Goal: Navigation & Orientation: Find specific page/section

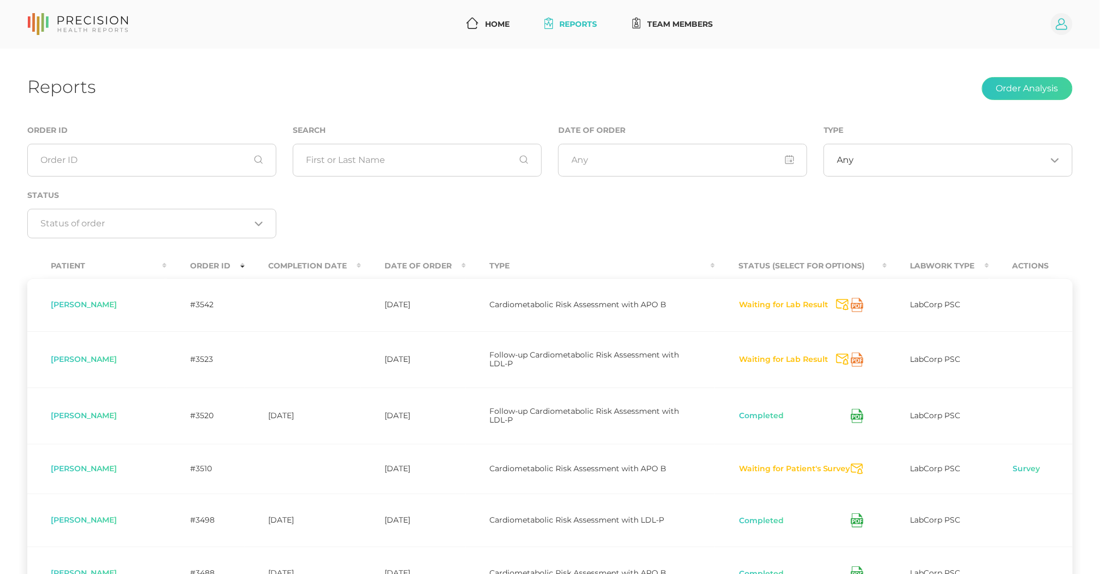
click at [1058, 32] on circle at bounding box center [1062, 24] width 22 height 22
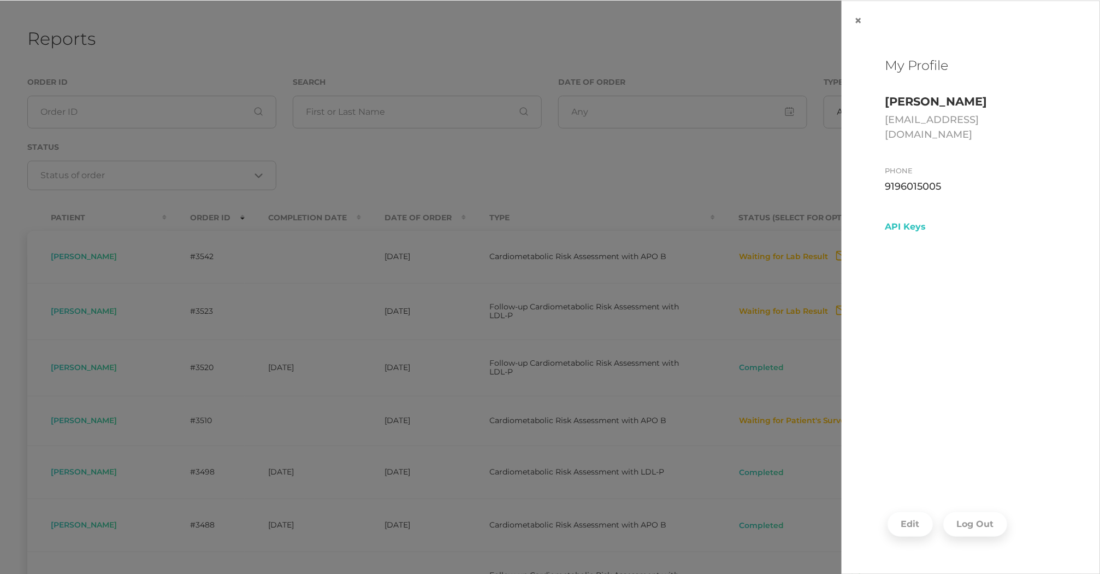
click at [968, 541] on footer "Edit Log Out" at bounding box center [971, 523] width 258 height 99
click at [969, 524] on button "Log Out" at bounding box center [976, 523] width 64 height 25
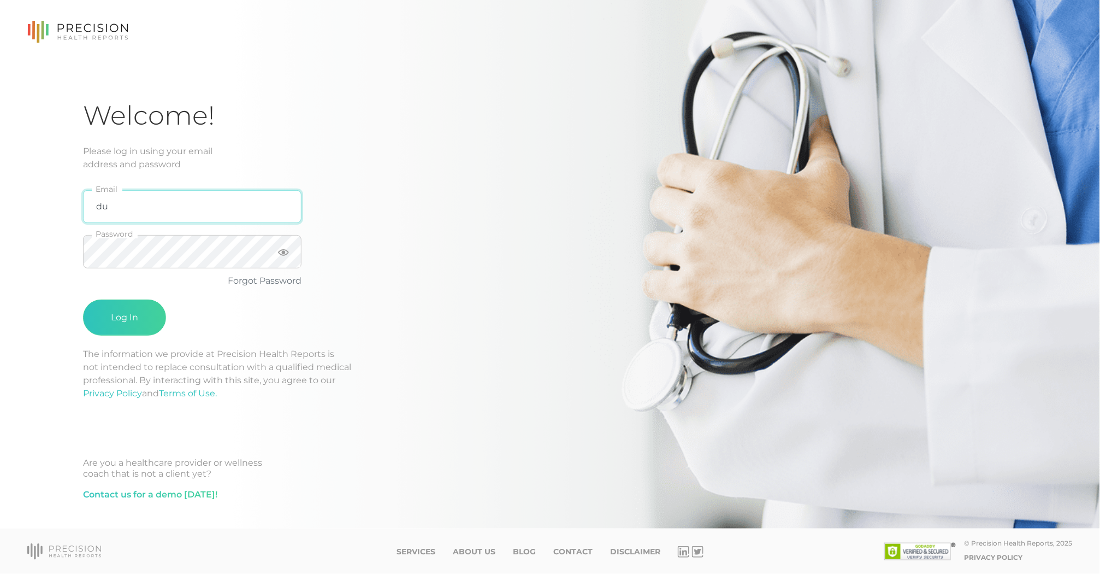
type input "d"
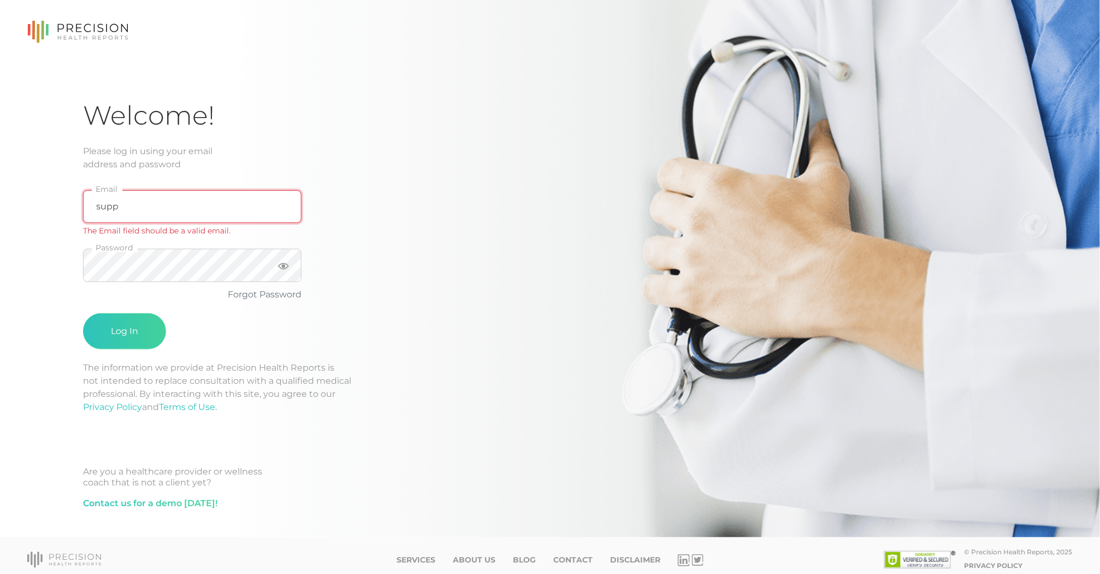
type input "support@precisionhealthreports.com"
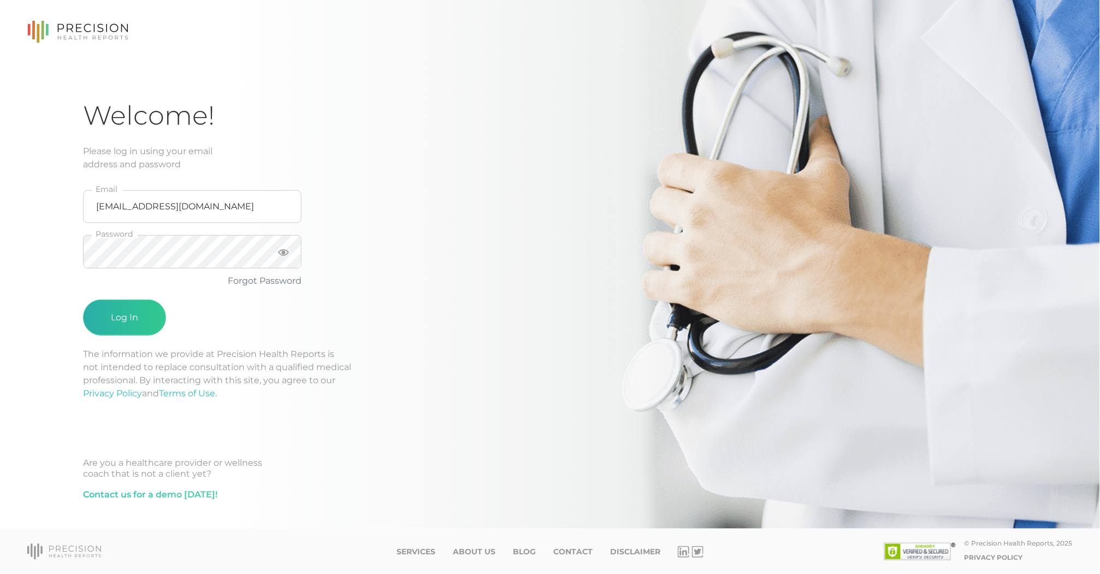
click at [135, 311] on button "Log In" at bounding box center [124, 317] width 83 height 36
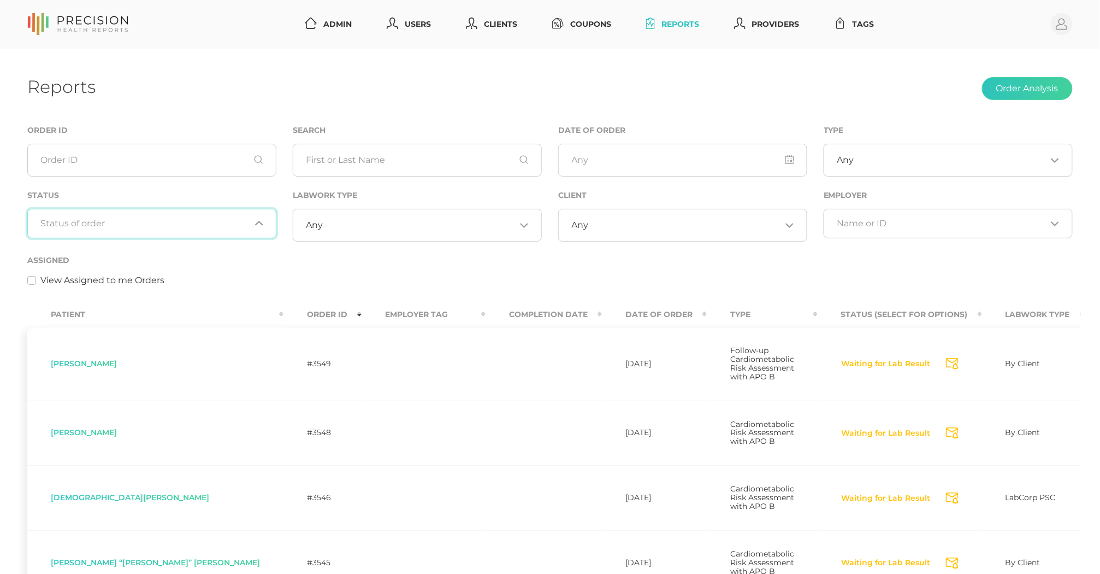
click at [156, 237] on div "Loading..." at bounding box center [151, 224] width 249 height 30
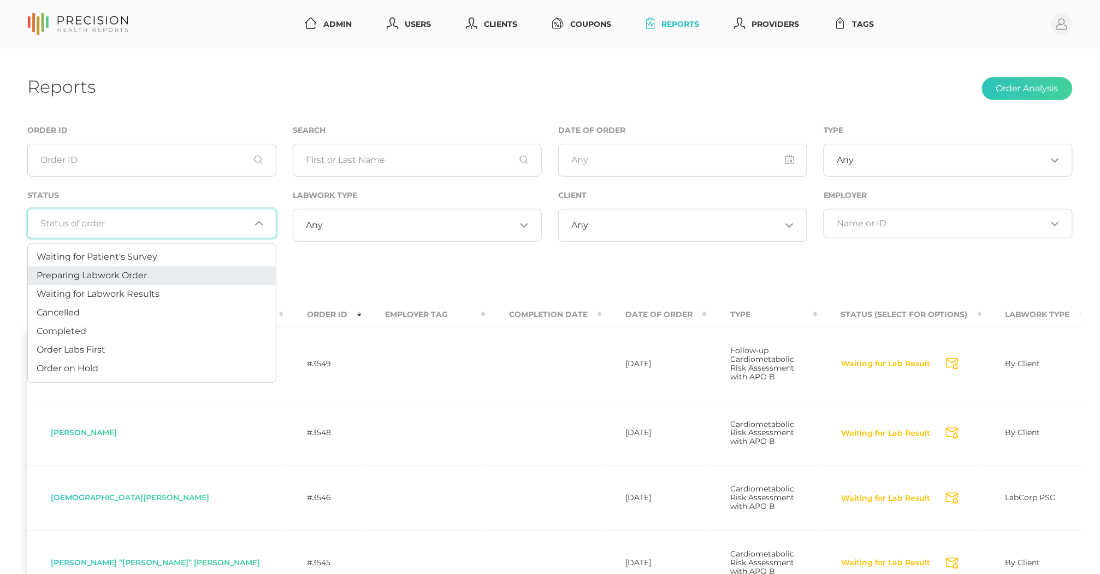
click at [153, 282] on li "Preparing Labwork Order" at bounding box center [152, 276] width 248 height 19
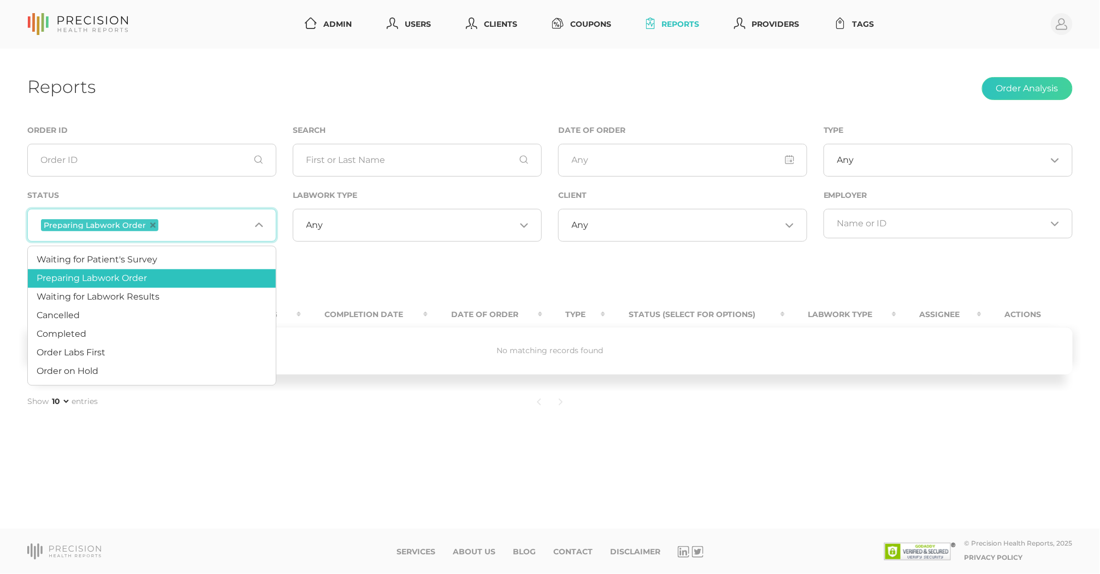
click at [177, 223] on input "Search for option" at bounding box center [206, 225] width 90 height 14
click at [140, 354] on li "Order Labs First" at bounding box center [152, 353] width 248 height 19
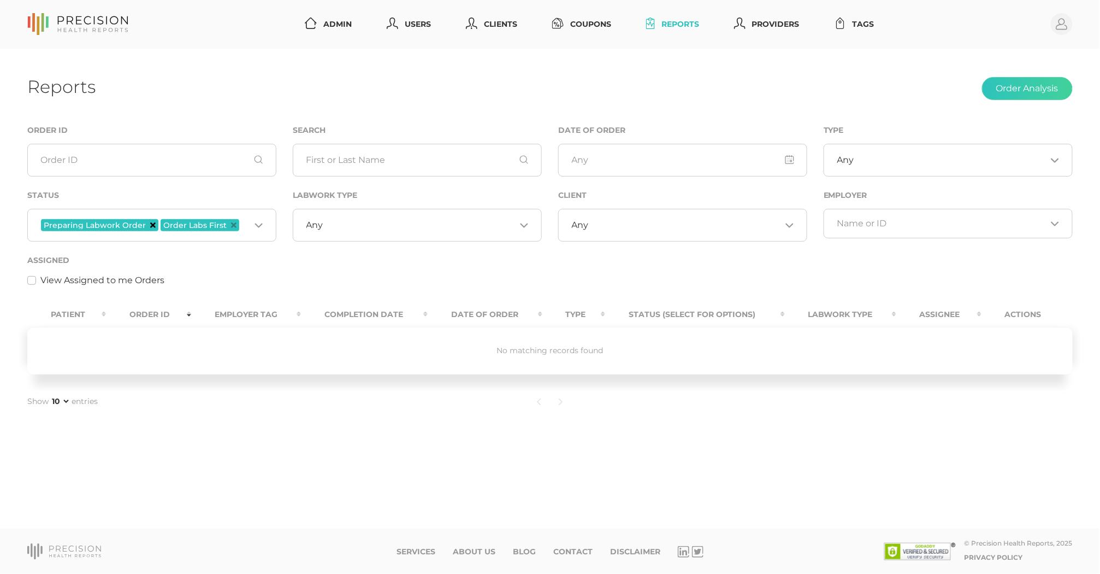
click at [150, 226] on icon "Deselect Preparing Labwork Order" at bounding box center [152, 224] width 5 height 5
click at [116, 223] on span "Order Labs First" at bounding box center [80, 225] width 79 height 12
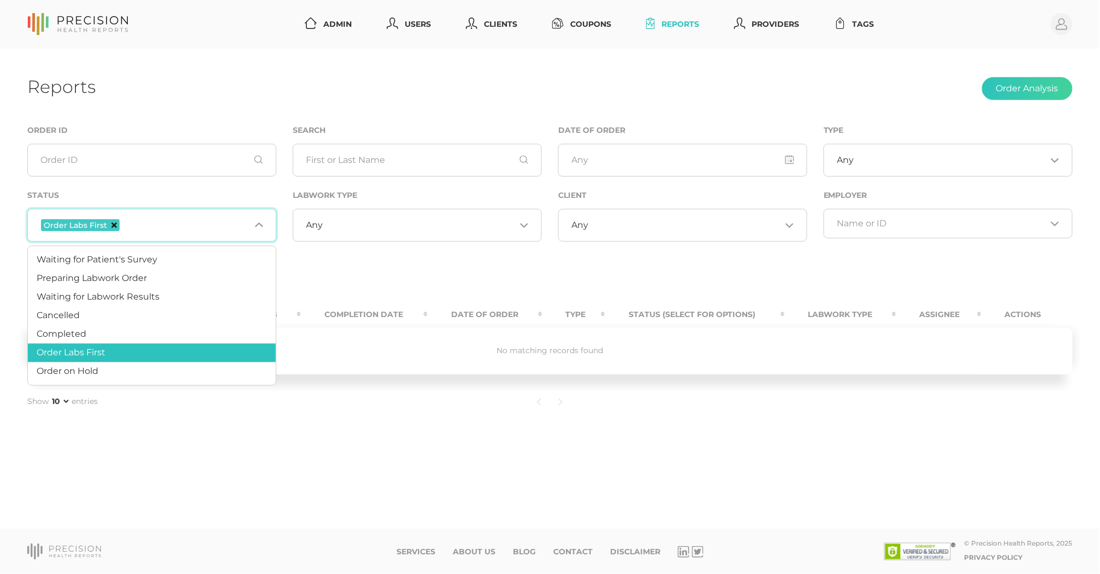
click at [113, 223] on icon "Deselect Order Labs First" at bounding box center [113, 224] width 5 height 5
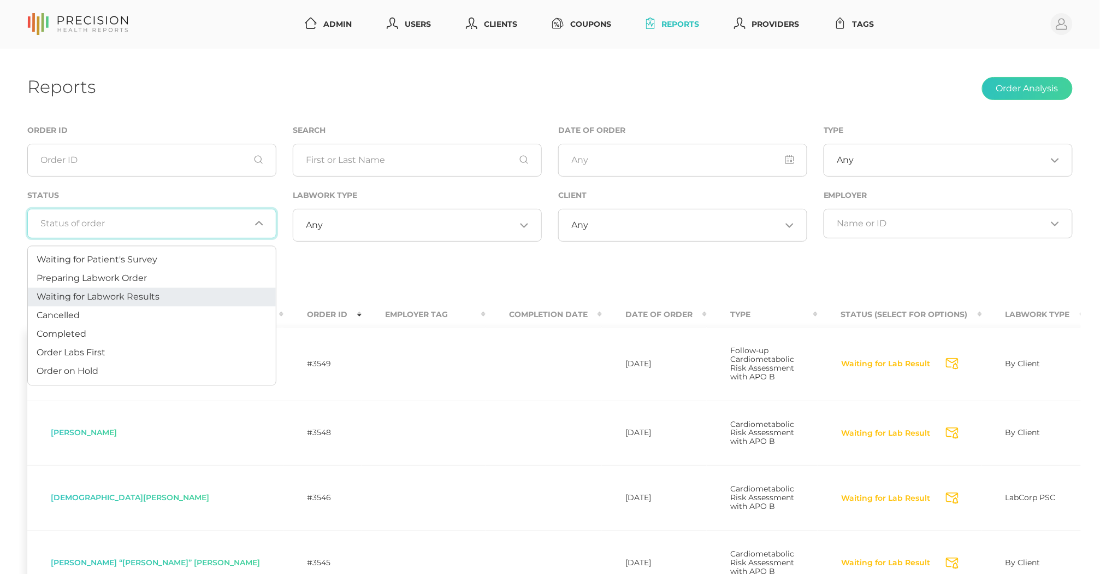
click at [121, 293] on span "Waiting for Labwork Results" at bounding box center [98, 296] width 123 height 10
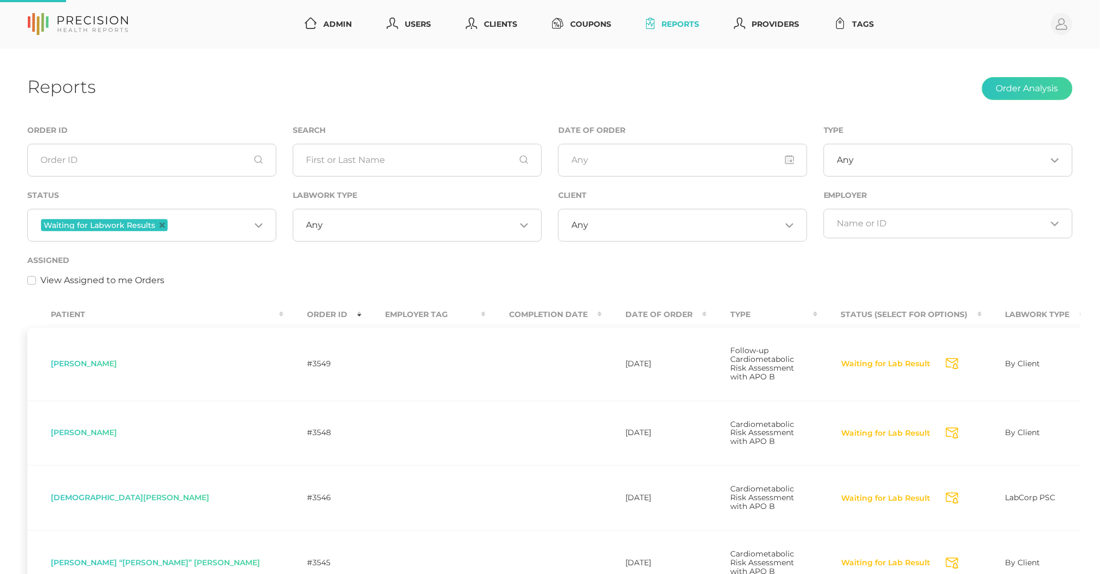
click at [382, 221] on input "Search for option" at bounding box center [419, 225] width 192 height 11
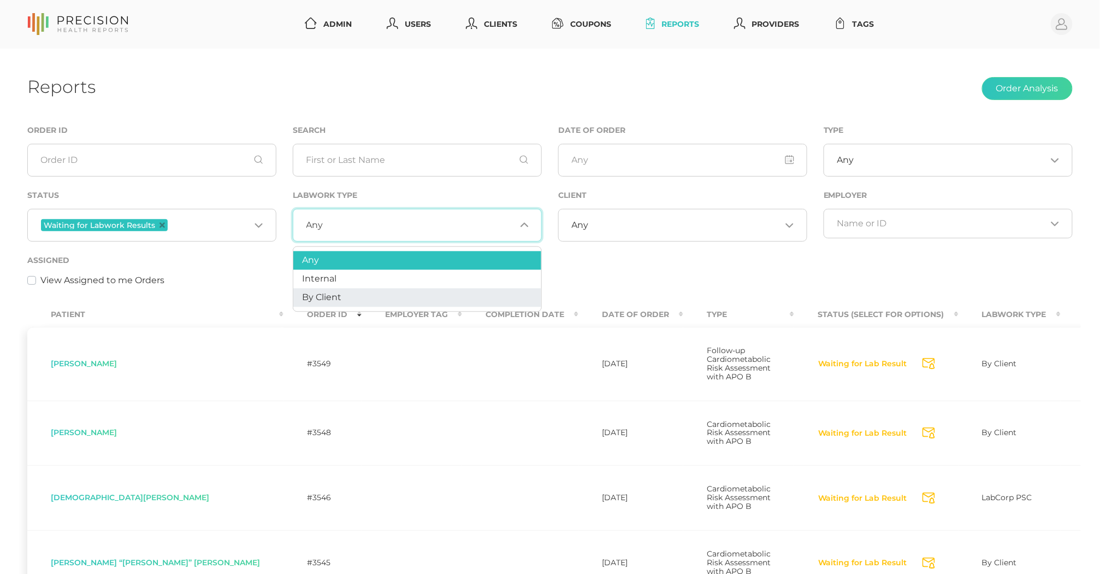
click at [379, 294] on li "By Client" at bounding box center [417, 297] width 248 height 19
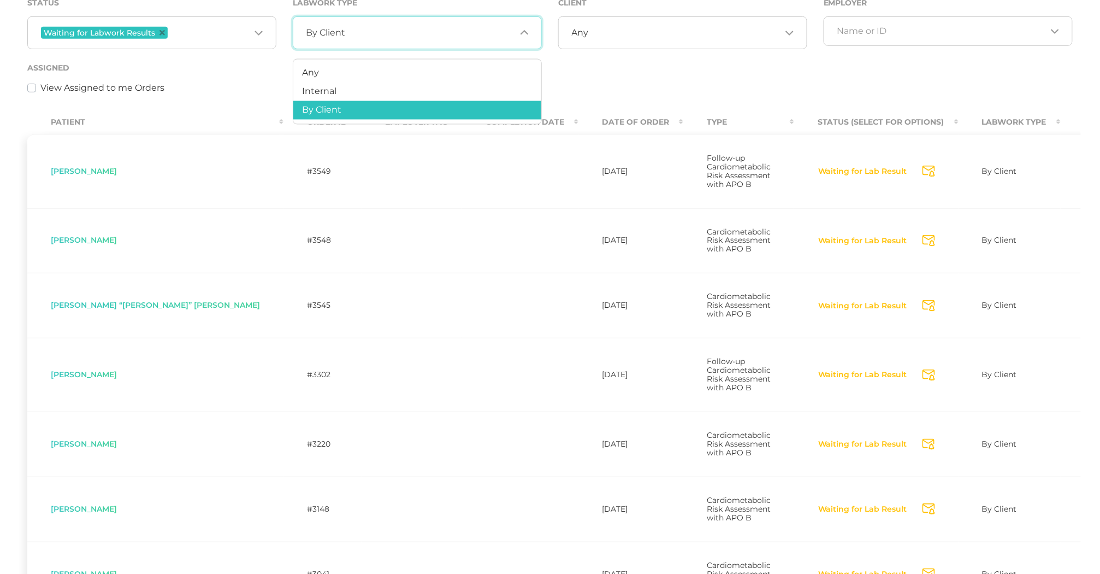
scroll to position [187, 0]
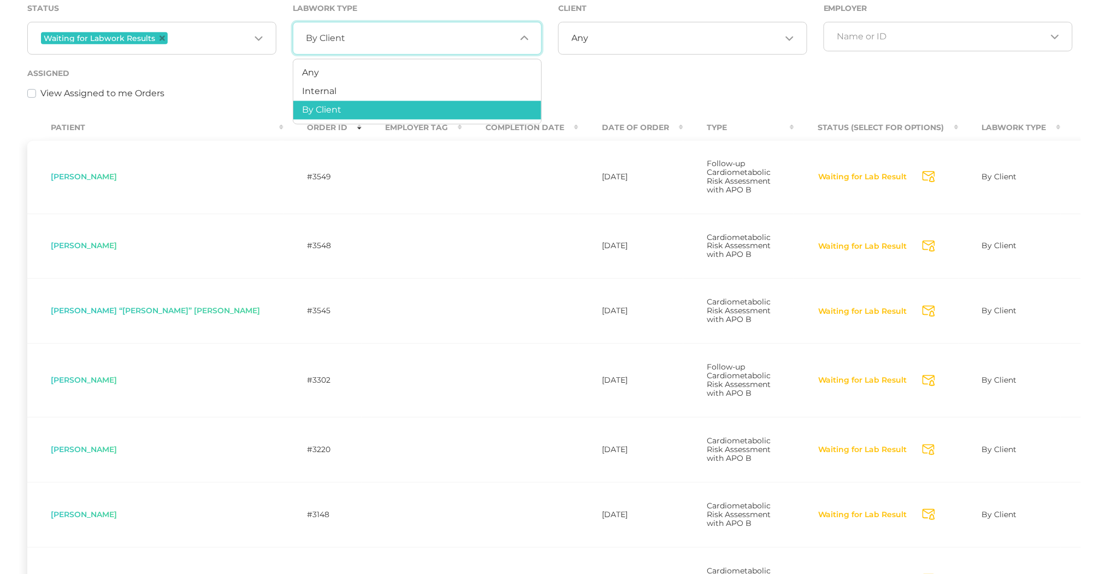
click at [250, 93] on div "View Assigned to me Orders" at bounding box center [550, 93] width 1046 height 13
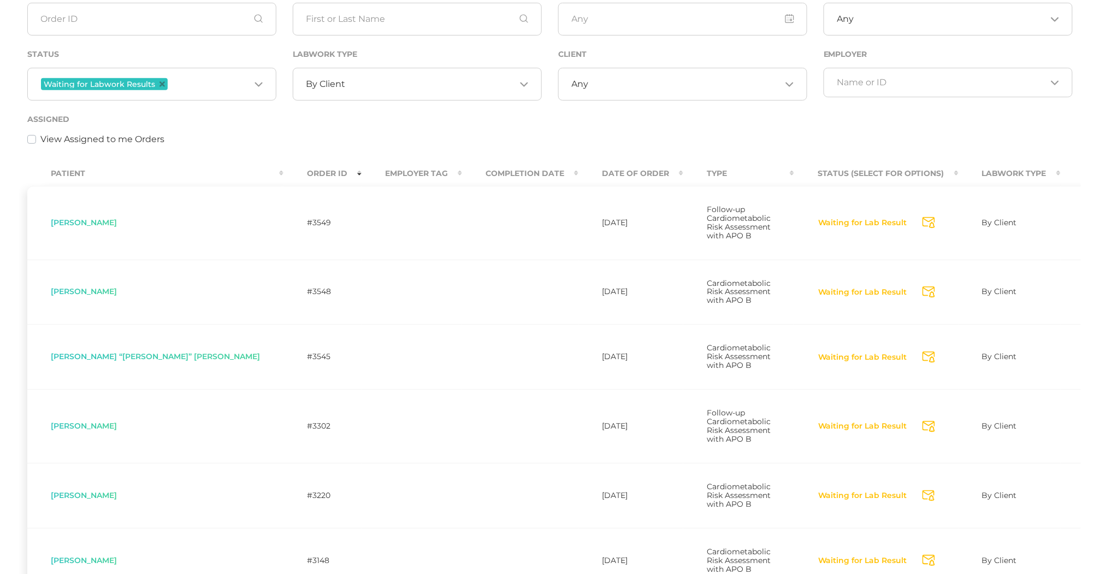
scroll to position [99, 0]
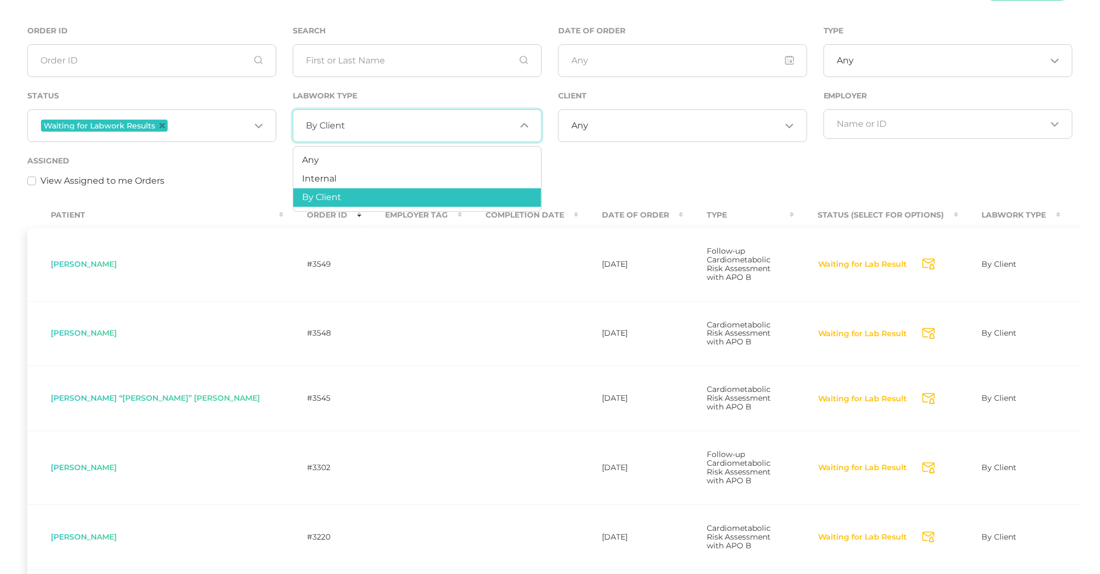
click at [356, 117] on div "By Client Loading..." at bounding box center [417, 125] width 249 height 33
click at [344, 154] on li "Any" at bounding box center [417, 160] width 248 height 19
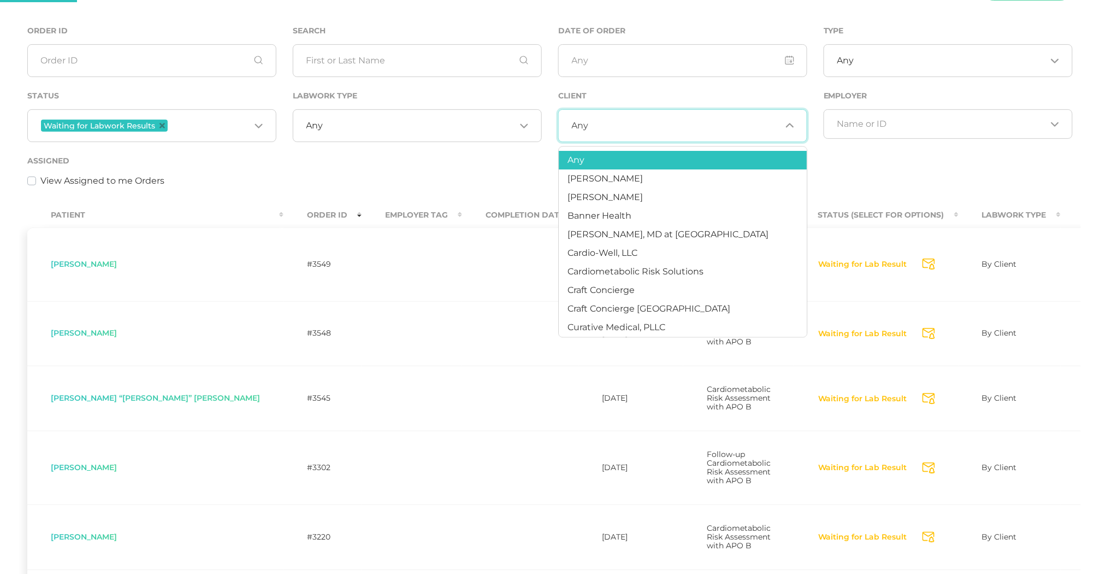
click at [597, 119] on div "Any Loading..." at bounding box center [682, 125] width 249 height 33
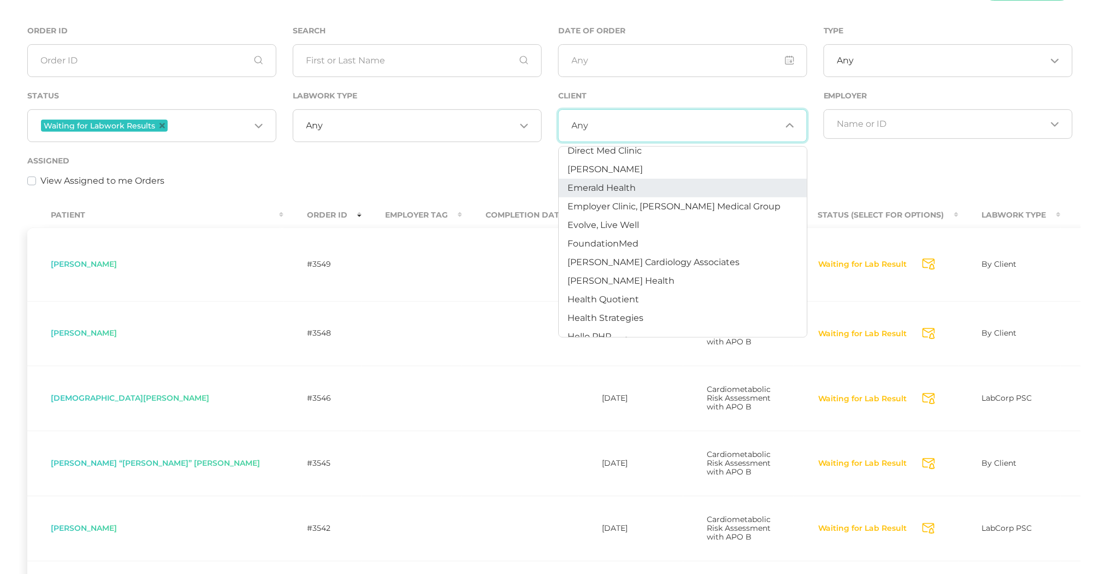
scroll to position [234, 0]
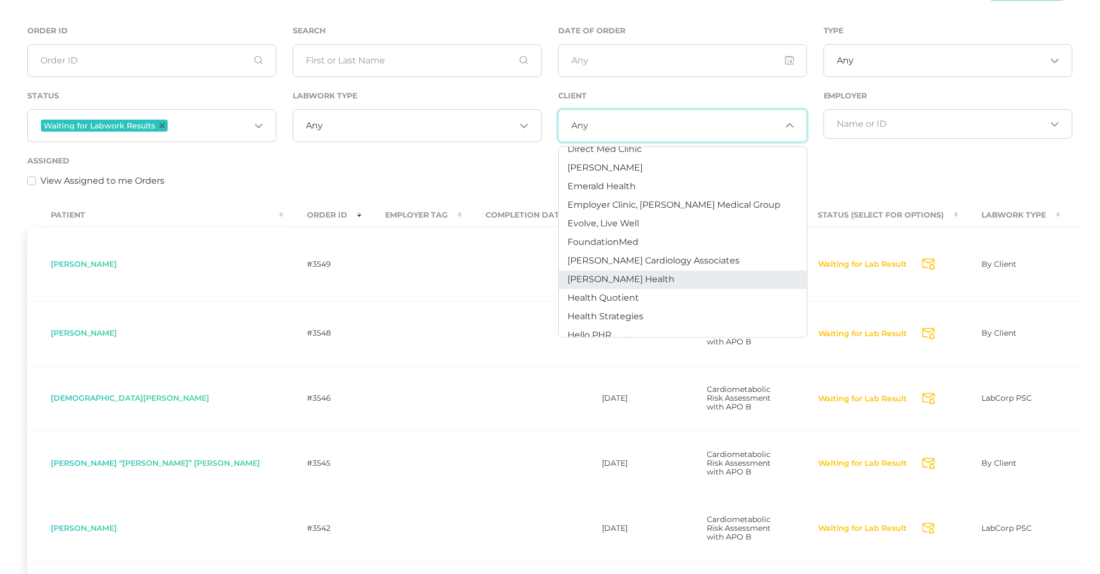
click at [626, 275] on span "Hancock Health" at bounding box center [621, 279] width 107 height 10
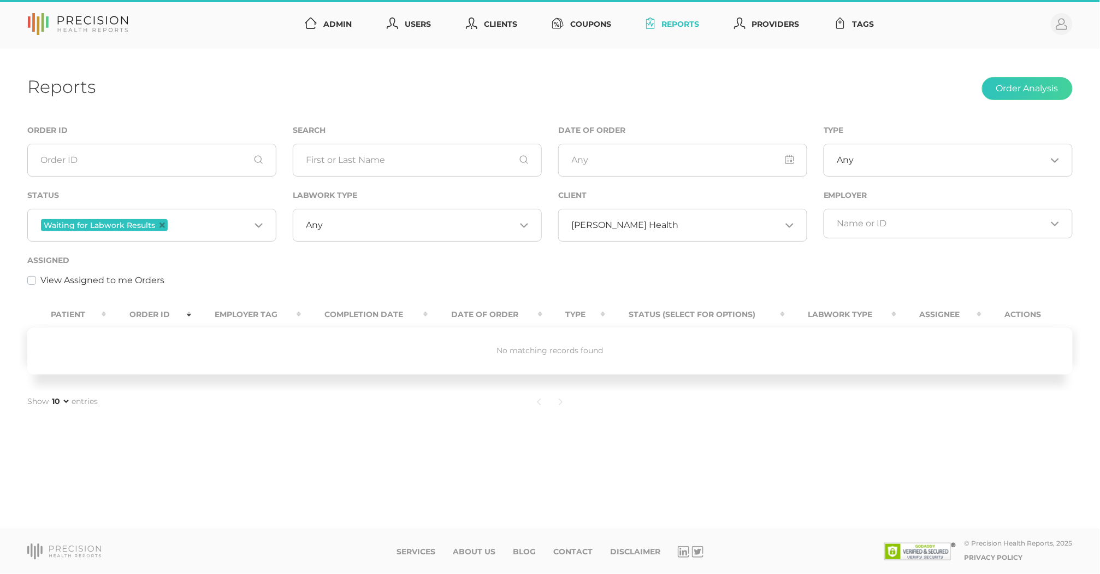
scroll to position [0, 0]
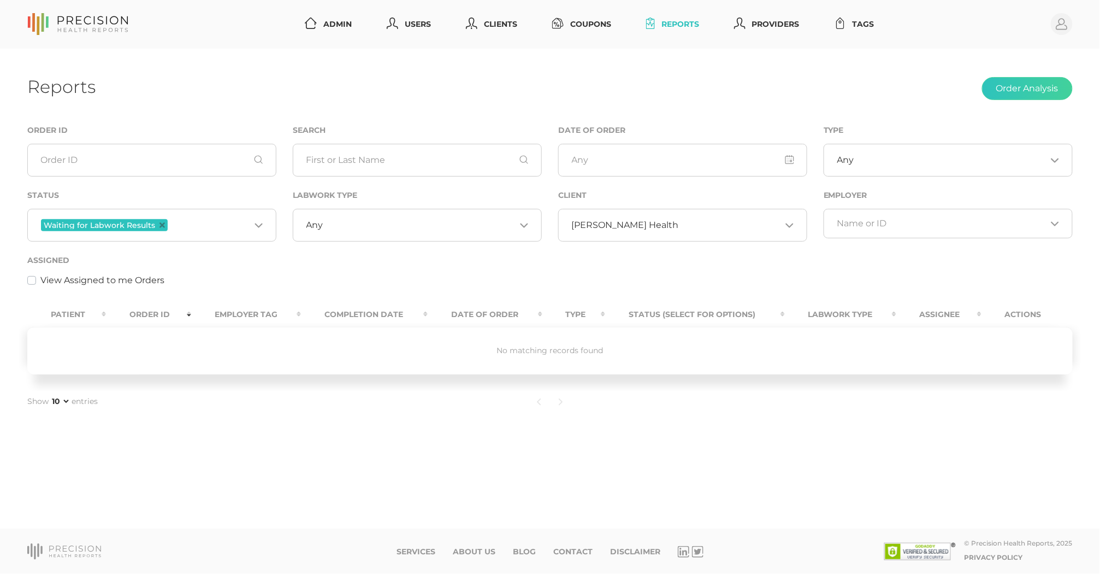
click at [627, 217] on div "Hancock Health Loading..." at bounding box center [682, 225] width 249 height 33
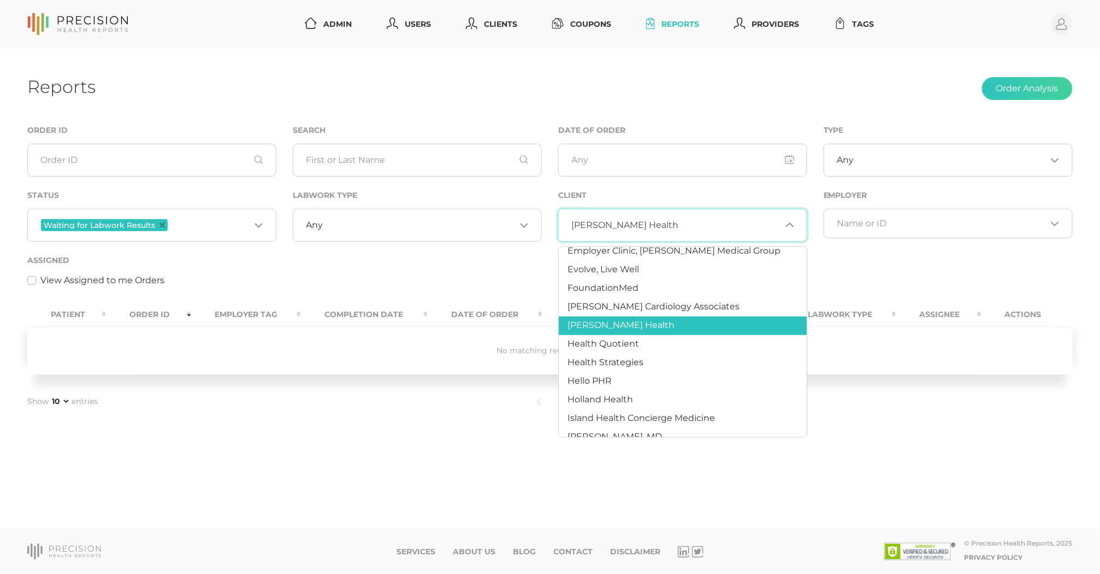
scroll to position [289, 0]
click at [632, 341] on span "Health Quotient" at bounding box center [604, 343] width 72 height 10
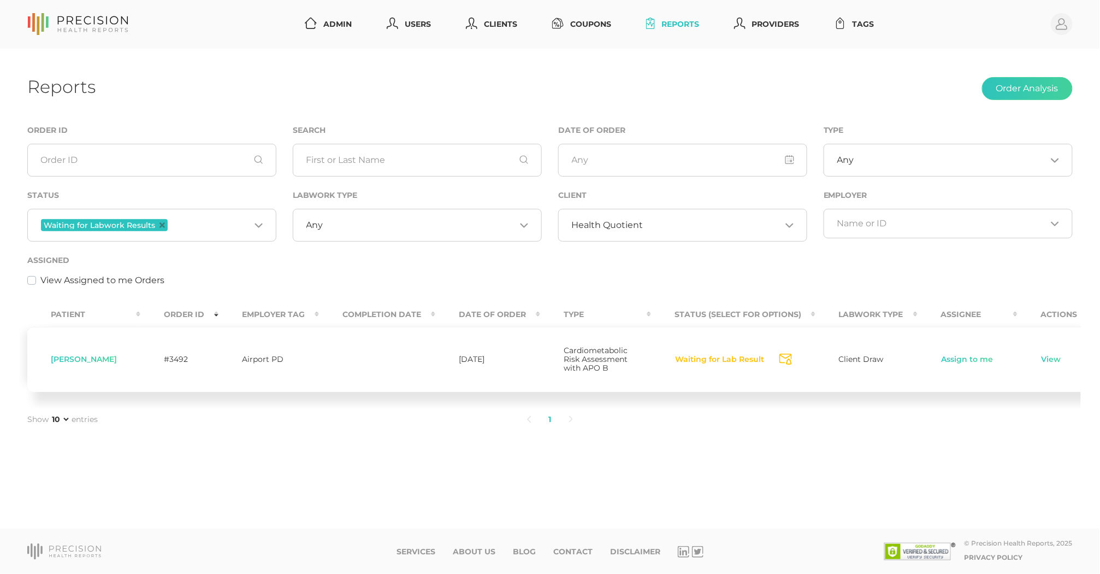
click at [632, 230] on span "Health Quotient" at bounding box center [608, 225] width 72 height 11
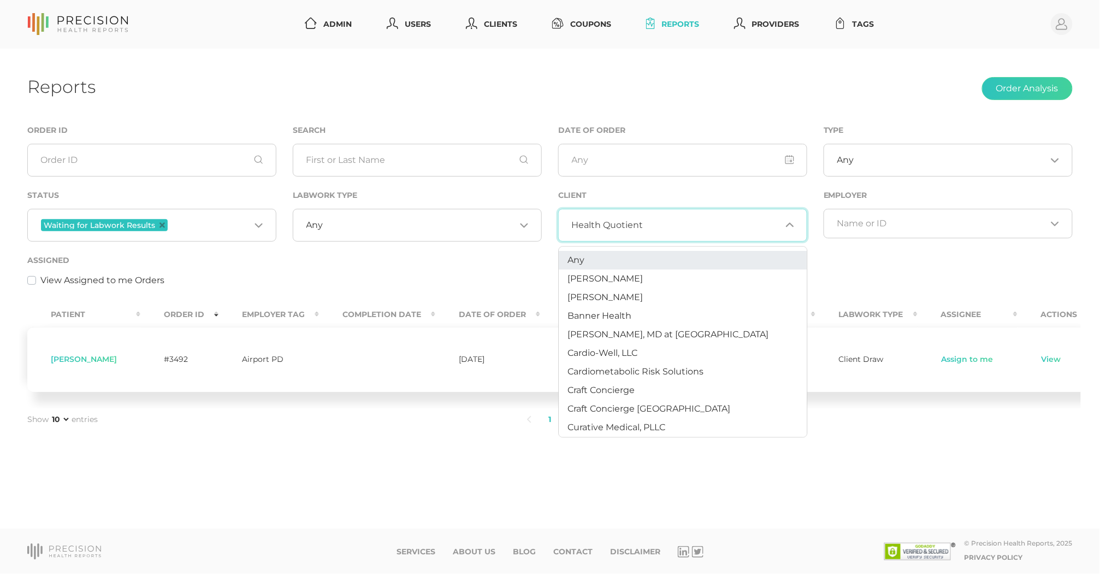
scroll to position [0, 0]
click at [588, 264] on li "Any" at bounding box center [683, 260] width 248 height 19
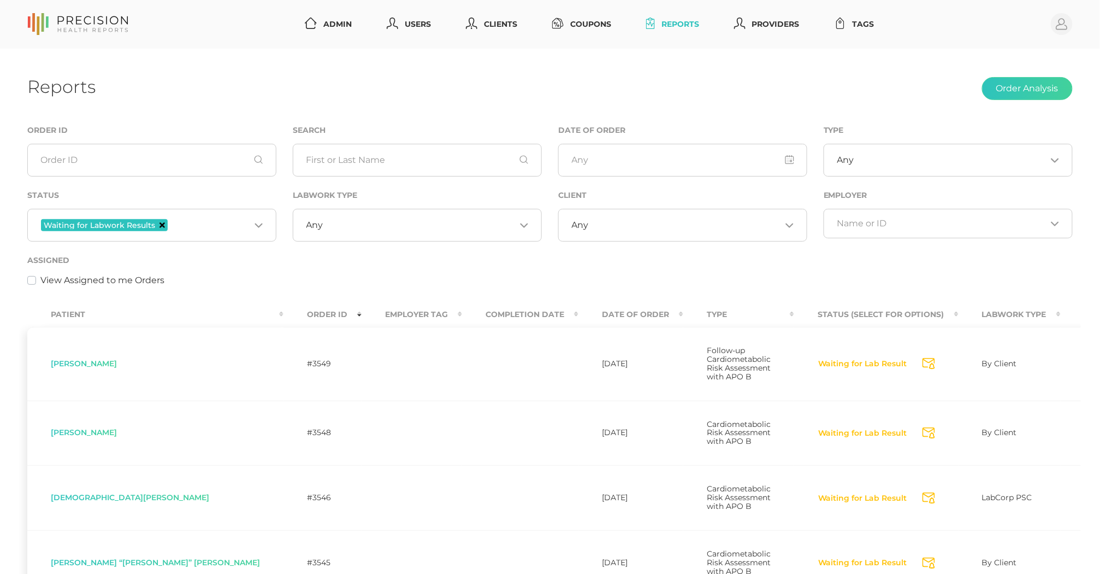
click at [160, 224] on icon "Deselect Waiting for Labwork Results" at bounding box center [162, 224] width 5 height 5
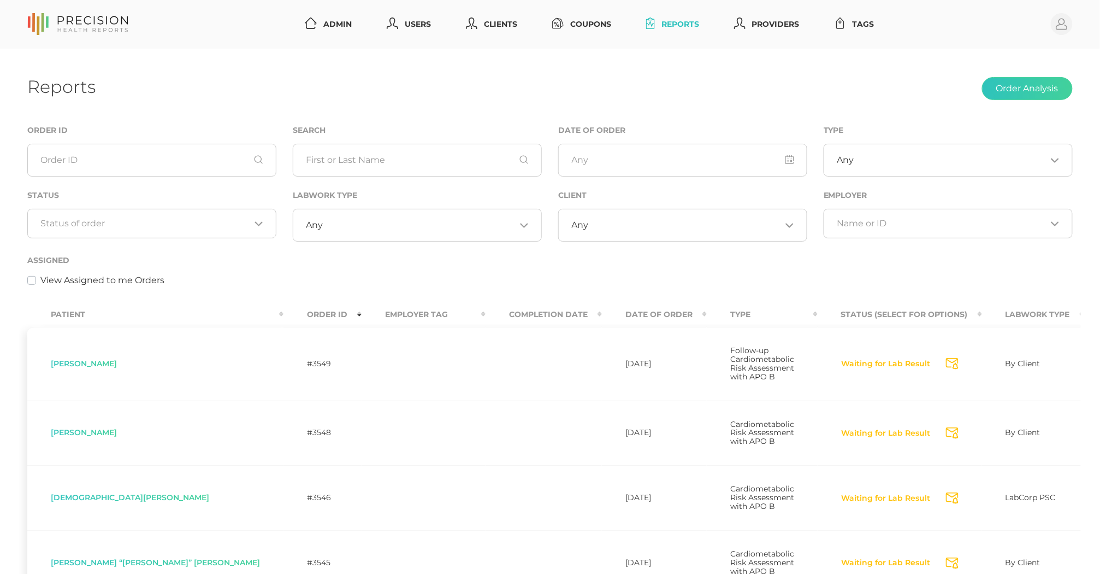
click at [921, 70] on div "Reports Order Analysis Order ID Search Date of Order Type Any Loading... Status…" at bounding box center [550, 554] width 1100 height 1011
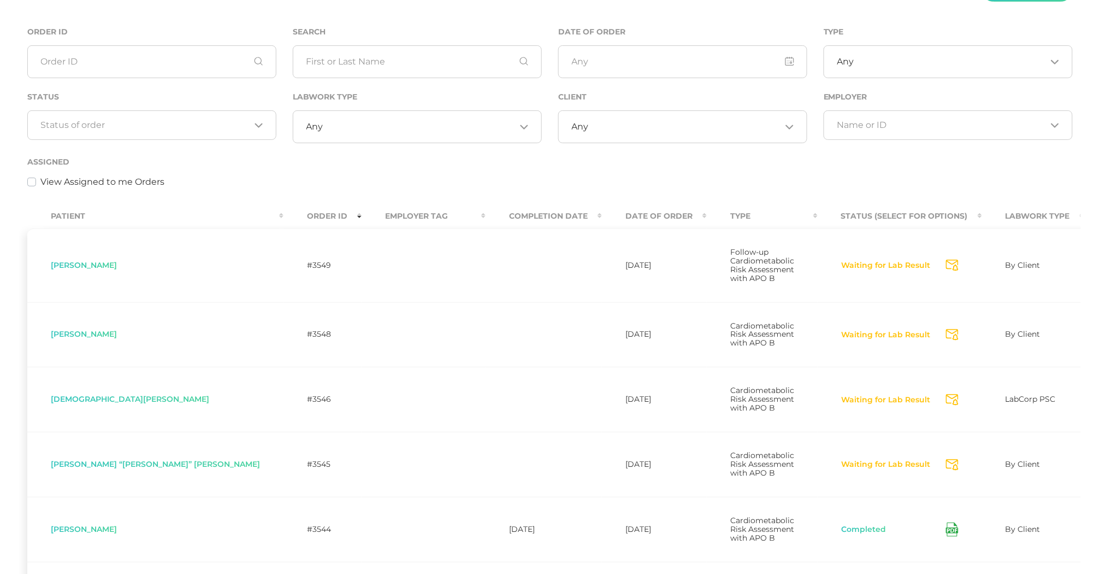
scroll to position [97, 0]
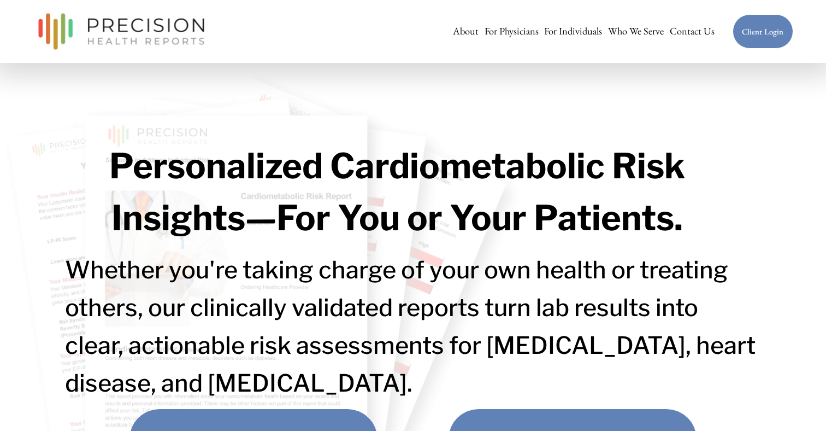
click at [0, 0] on span "For Employers" at bounding box center [0, 0] width 0 height 0
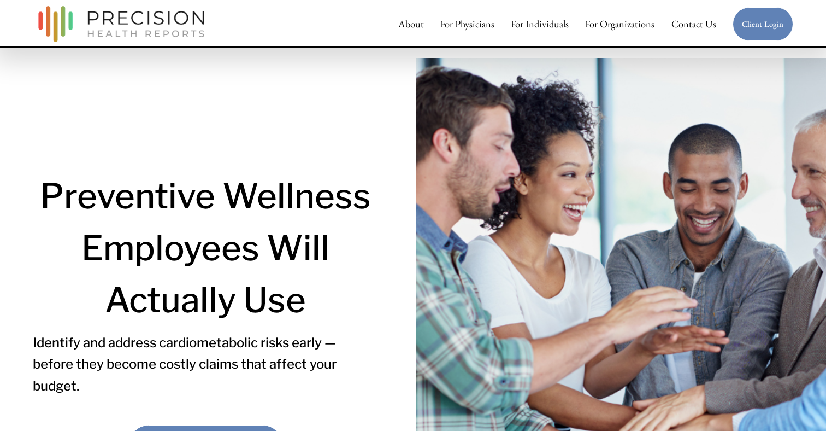
click at [0, 0] on span "For Benefit Advisors" at bounding box center [0, 0] width 0 height 0
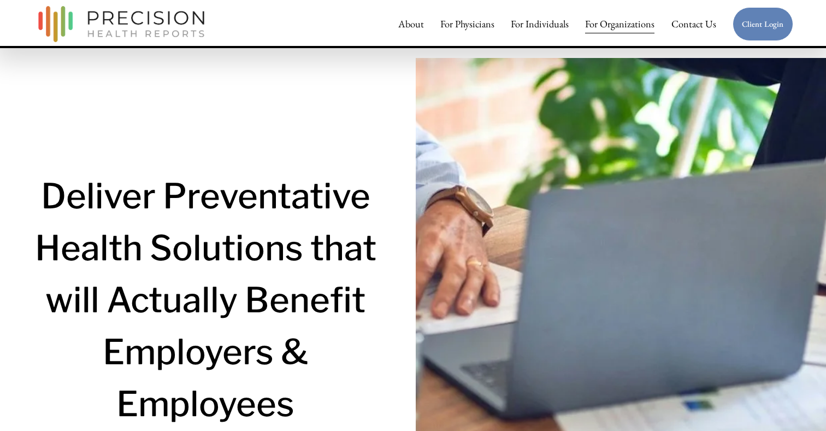
click at [0, 0] on span "For Employers" at bounding box center [0, 0] width 0 height 0
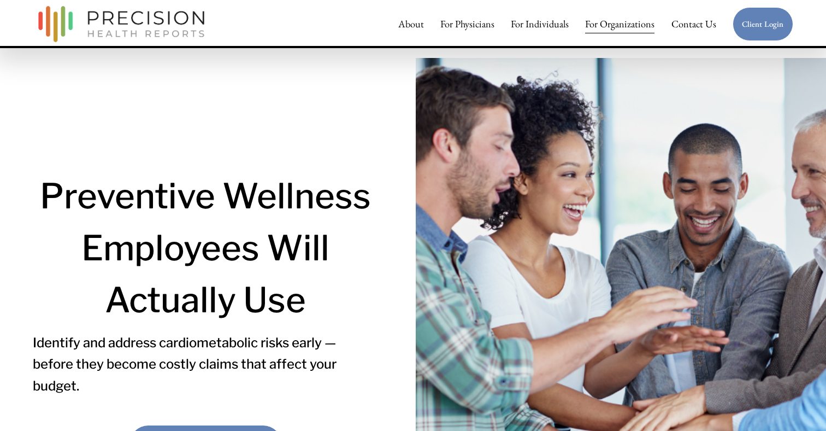
click at [620, 20] on span "For Organizations" at bounding box center [619, 24] width 69 height 20
click at [0, 0] on span "For First-Responders" at bounding box center [0, 0] width 0 height 0
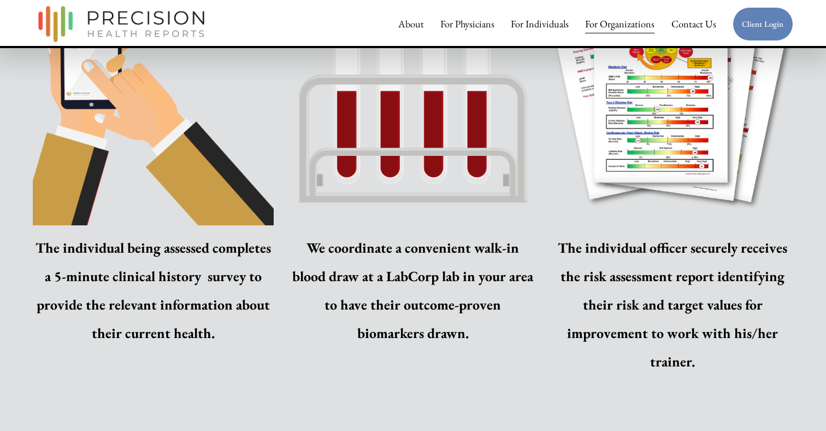
scroll to position [827, 0]
